Goal: Task Accomplishment & Management: Use online tool/utility

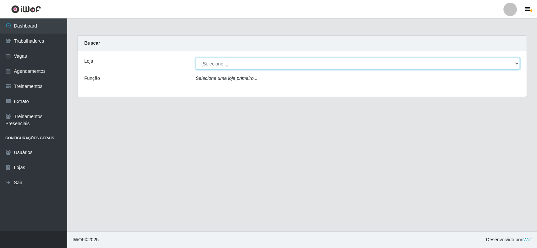
drag, startPoint x: 518, startPoint y: 62, endPoint x: 508, endPoint y: 62, distance: 9.4
click at [518, 62] on select "[Selecione...] [PERSON_NAME]" at bounding box center [358, 64] width 324 height 12
select select "430"
click at [196, 58] on select "[Selecione...] [PERSON_NAME]" at bounding box center [358, 64] width 324 height 12
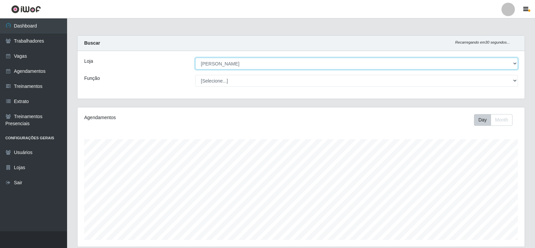
scroll to position [139, 447]
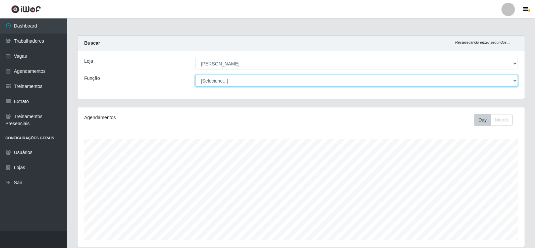
click at [515, 81] on select "[Selecione...] Auxiliar de Estacionamento Auxiliar de Estacionamento + Auxiliar…" at bounding box center [356, 81] width 323 height 12
select select "1"
click at [195, 75] on select "[Selecione...] Auxiliar de Estacionamento Auxiliar de Estacionamento + Auxiliar…" at bounding box center [356, 81] width 323 height 12
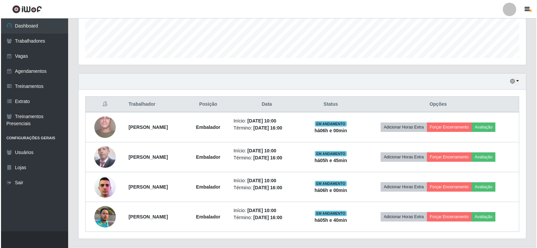
scroll to position [185, 0]
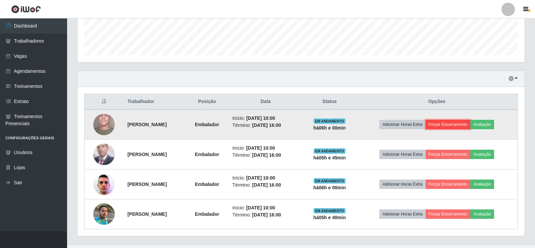
click at [457, 126] on button "Forçar Encerramento" at bounding box center [448, 124] width 45 height 9
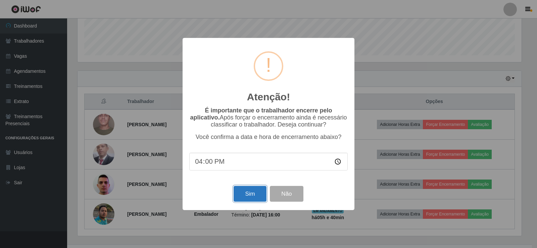
click at [248, 198] on button "Sim" at bounding box center [250, 194] width 33 height 16
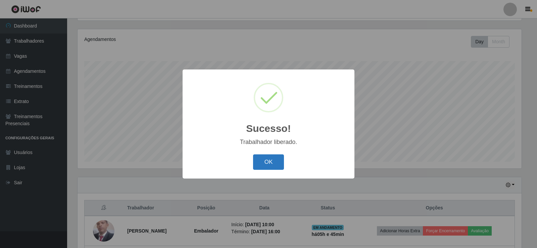
click at [272, 165] on button "OK" at bounding box center [268, 162] width 31 height 16
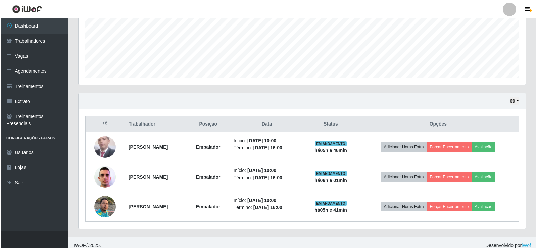
scroll to position [168, 0]
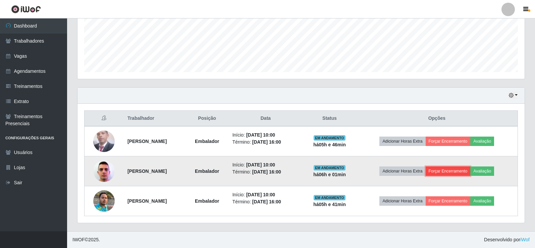
click at [453, 170] on button "Forçar Encerramento" at bounding box center [448, 170] width 45 height 9
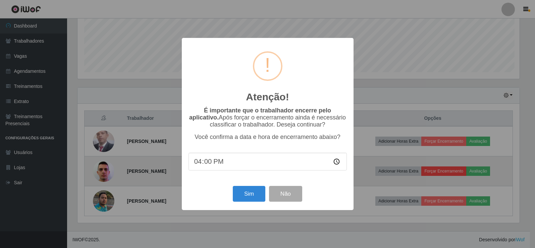
scroll to position [139, 444]
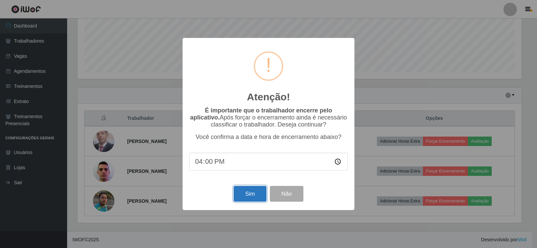
click at [247, 195] on button "Sim" at bounding box center [250, 194] width 33 height 16
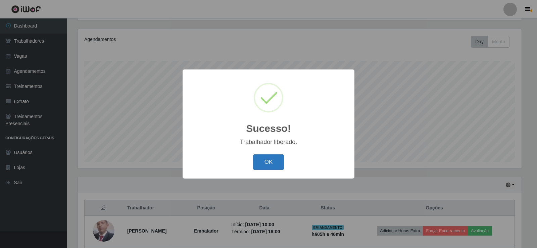
click at [269, 163] on button "OK" at bounding box center [268, 162] width 31 height 16
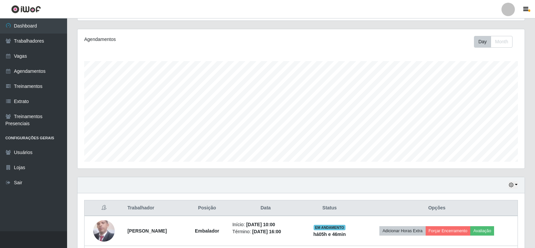
scroll to position [138, 0]
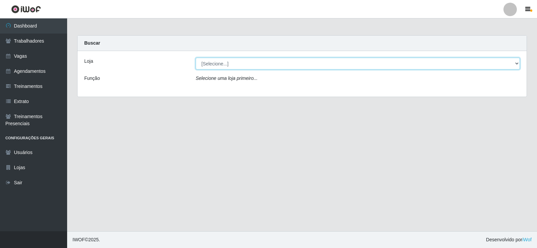
click at [518, 62] on select "[Selecione...] [PERSON_NAME]" at bounding box center [358, 64] width 324 height 12
select select "430"
click at [196, 58] on select "[Selecione...] [PERSON_NAME]" at bounding box center [358, 64] width 324 height 12
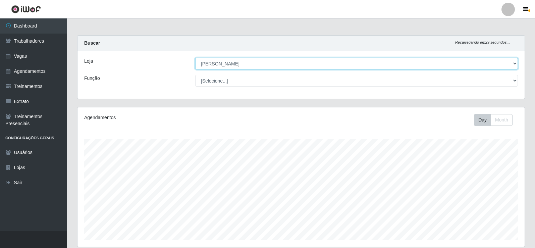
scroll to position [139, 447]
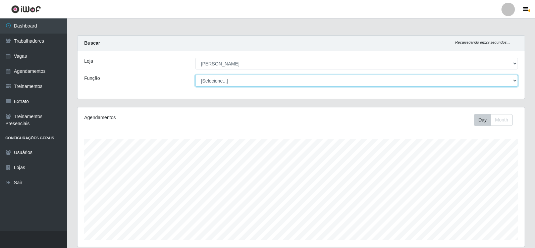
click at [515, 80] on select "[Selecione...] Auxiliar de Estacionamento Auxiliar de Estacionamento + Auxiliar…" at bounding box center [356, 81] width 323 height 12
select select "1"
click at [195, 75] on select "[Selecione...] Auxiliar de Estacionamento Auxiliar de Estacionamento + Auxiliar…" at bounding box center [356, 81] width 323 height 12
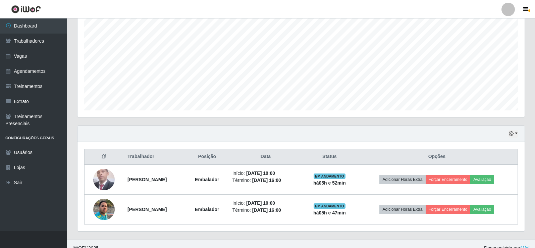
scroll to position [132, 0]
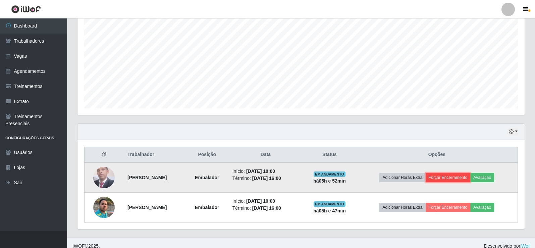
click at [461, 178] on button "Forçar Encerramento" at bounding box center [448, 177] width 45 height 9
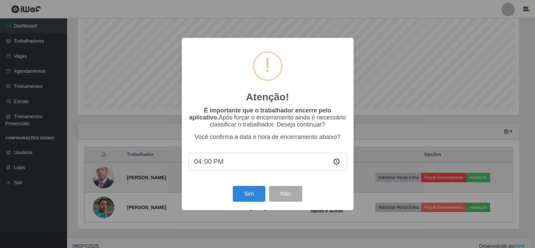
scroll to position [139, 444]
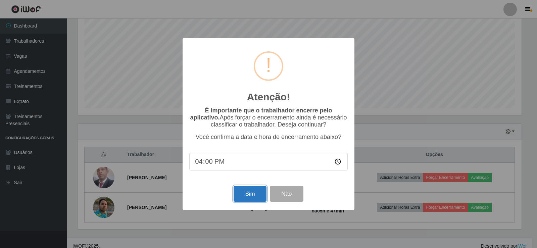
click at [254, 198] on button "Sim" at bounding box center [250, 194] width 33 height 16
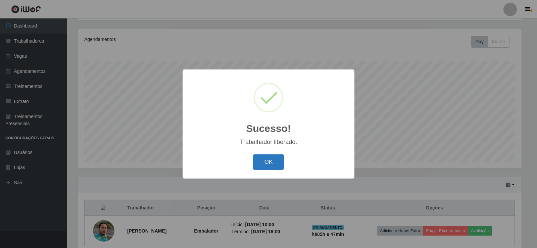
click at [278, 164] on button "OK" at bounding box center [268, 162] width 31 height 16
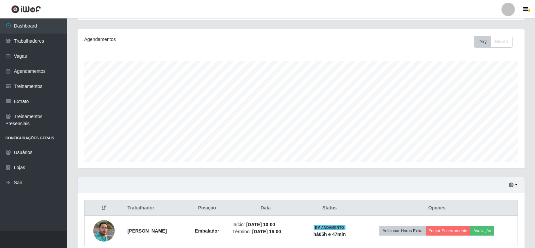
scroll to position [108, 0]
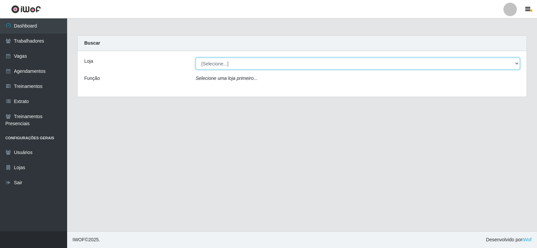
drag, startPoint x: 517, startPoint y: 62, endPoint x: 438, endPoint y: 62, distance: 78.2
click at [517, 62] on select "[Selecione...] [PERSON_NAME]" at bounding box center [358, 64] width 324 height 12
select select "430"
click at [196, 58] on select "[Selecione...] [PERSON_NAME]" at bounding box center [358, 64] width 324 height 12
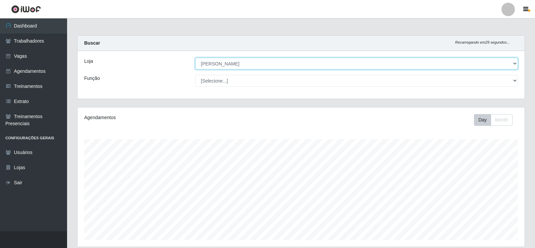
scroll to position [139, 447]
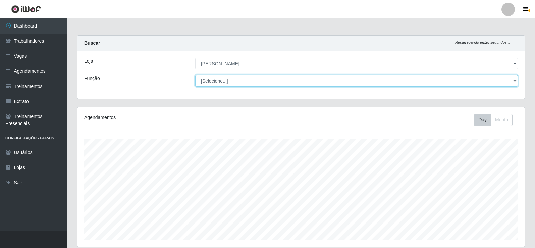
click at [511, 80] on select "[Selecione...] Auxiliar de Estacionamento Auxiliar de Estacionamento + Auxiliar…" at bounding box center [356, 81] width 323 height 12
select select "1"
click at [195, 75] on select "[Selecione...] Auxiliar de Estacionamento Auxiliar de Estacionamento + Auxiliar…" at bounding box center [356, 81] width 323 height 12
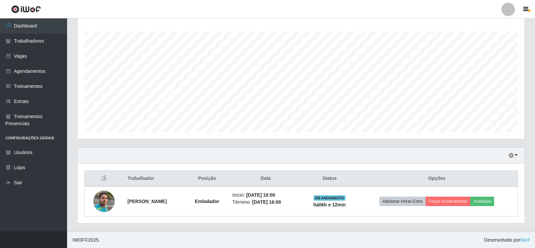
scroll to position [108, 0]
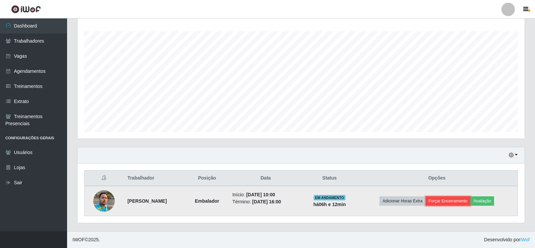
click at [456, 199] on button "Forçar Encerramento" at bounding box center [448, 200] width 45 height 9
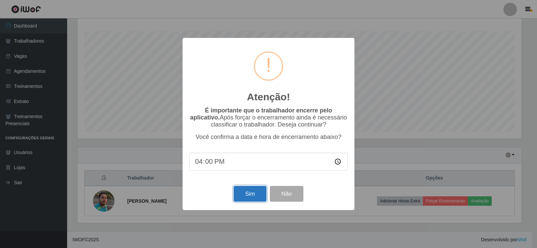
click at [250, 194] on button "Sim" at bounding box center [250, 194] width 33 height 16
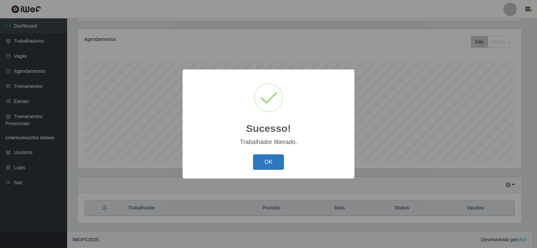
click at [278, 160] on button "OK" at bounding box center [268, 162] width 31 height 16
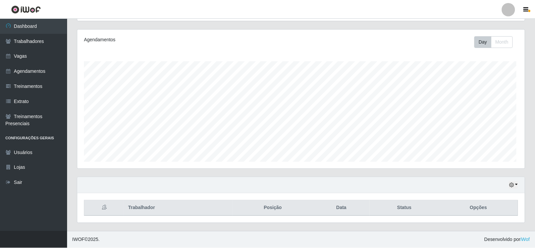
scroll to position [139, 447]
